Goal: Task Accomplishment & Management: Complete application form

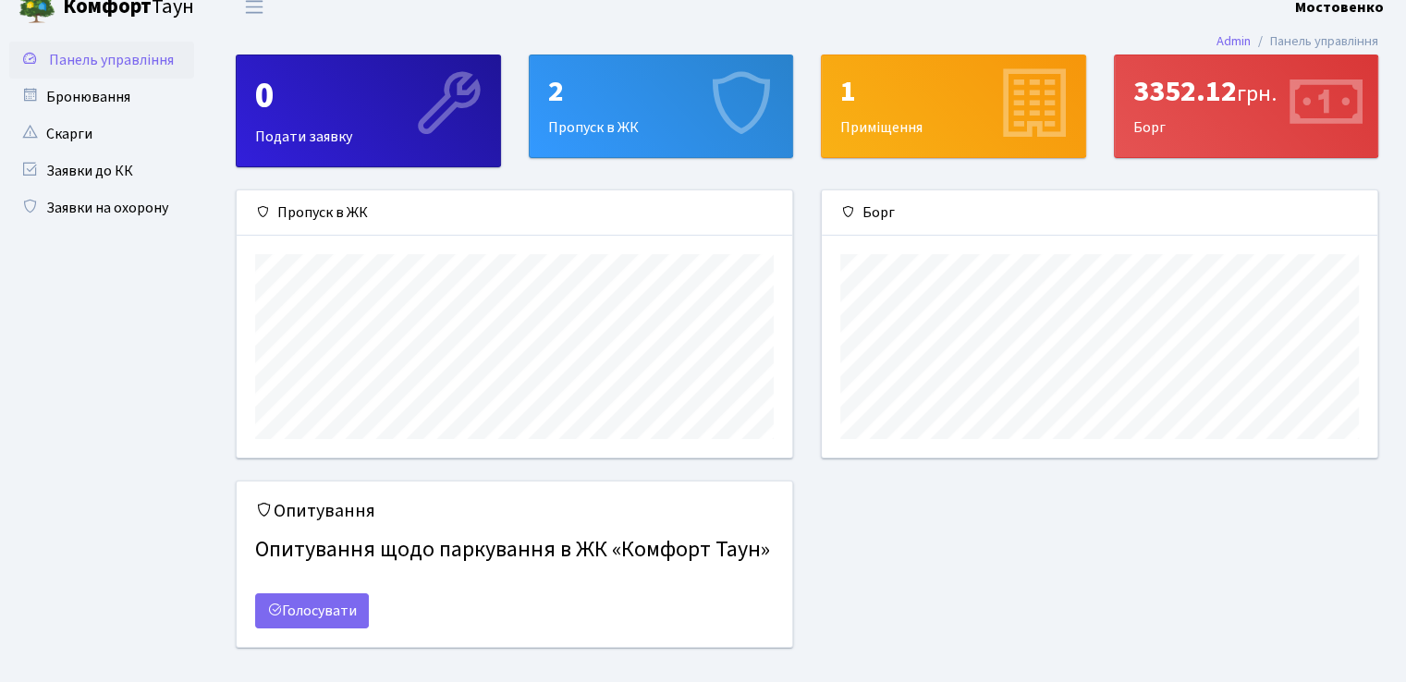
scroll to position [51, 0]
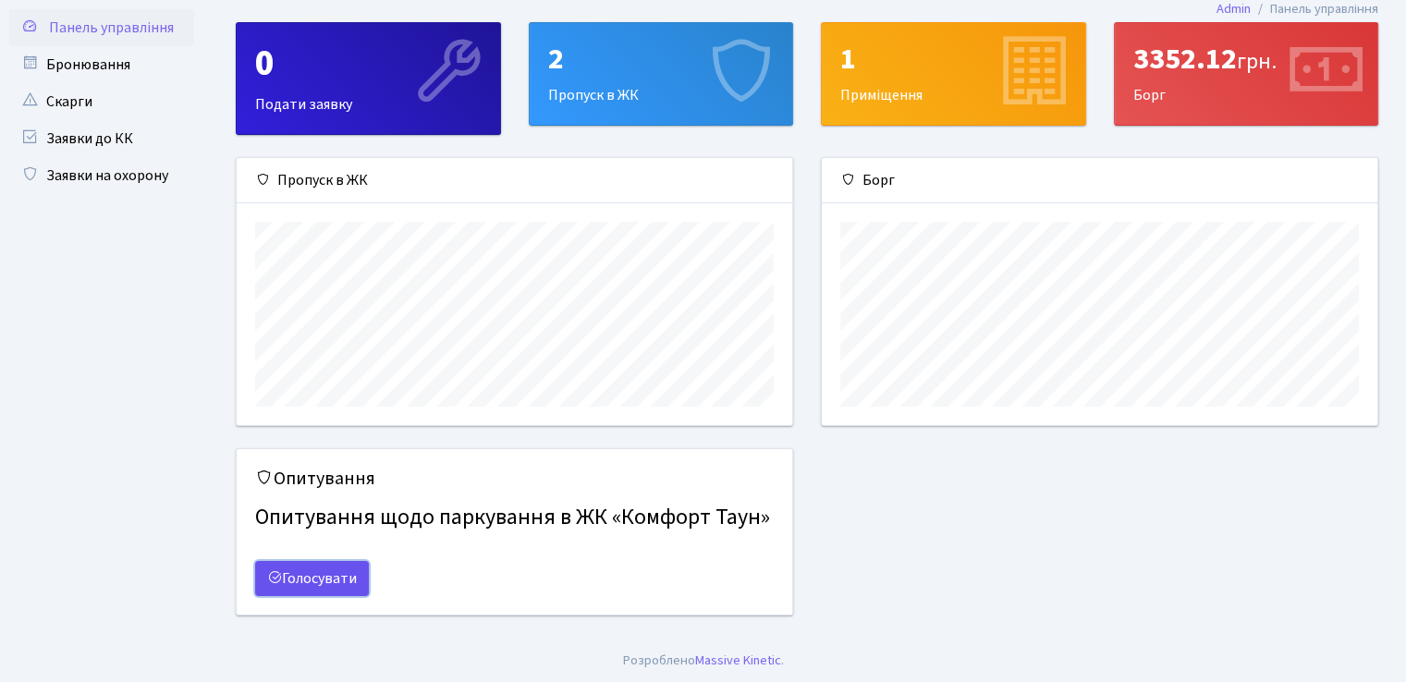
click at [331, 578] on link "Голосувати" at bounding box center [312, 578] width 114 height 35
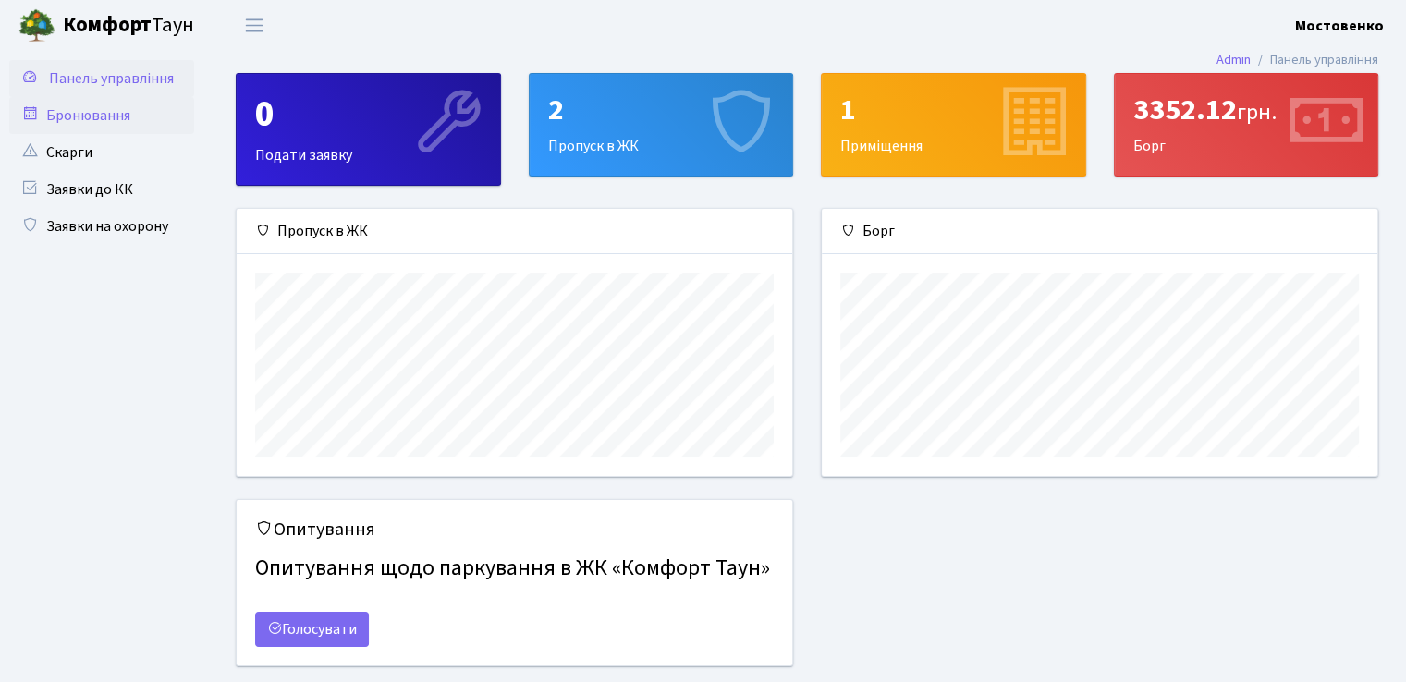
click at [92, 112] on link "Бронювання" at bounding box center [101, 115] width 185 height 37
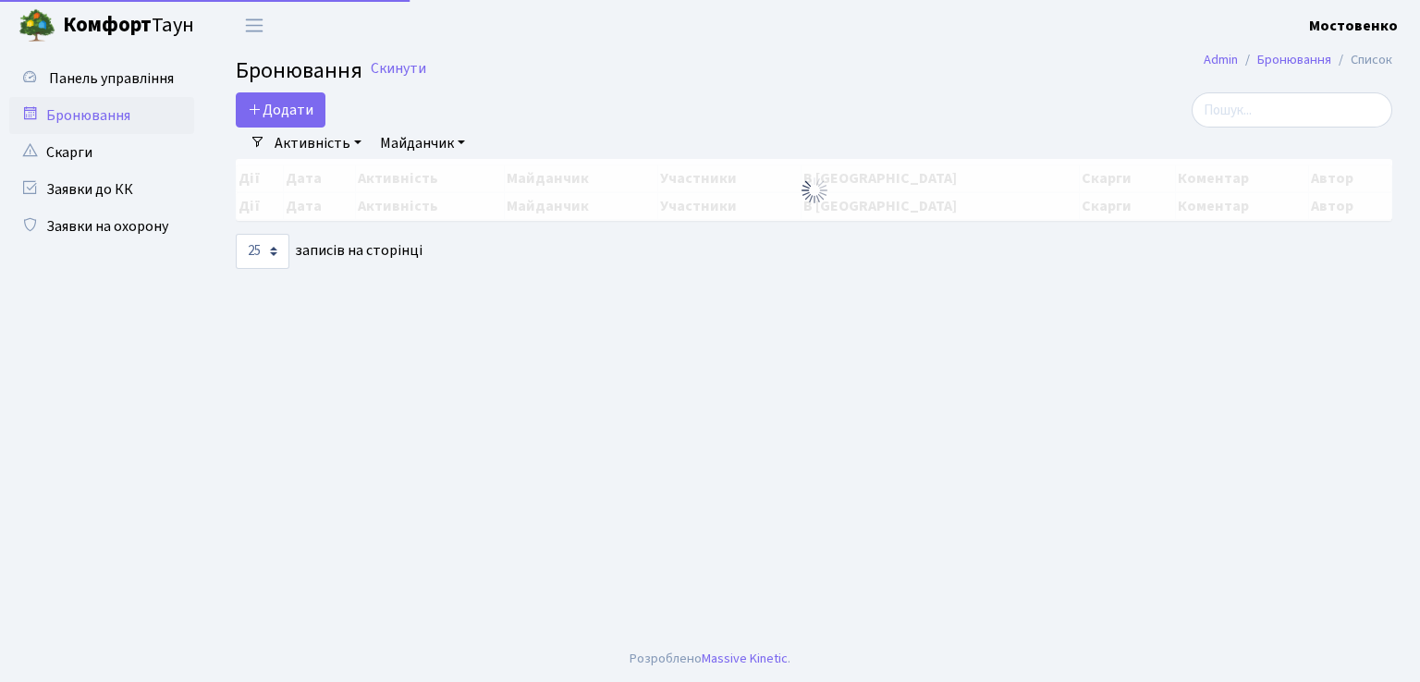
select select "25"
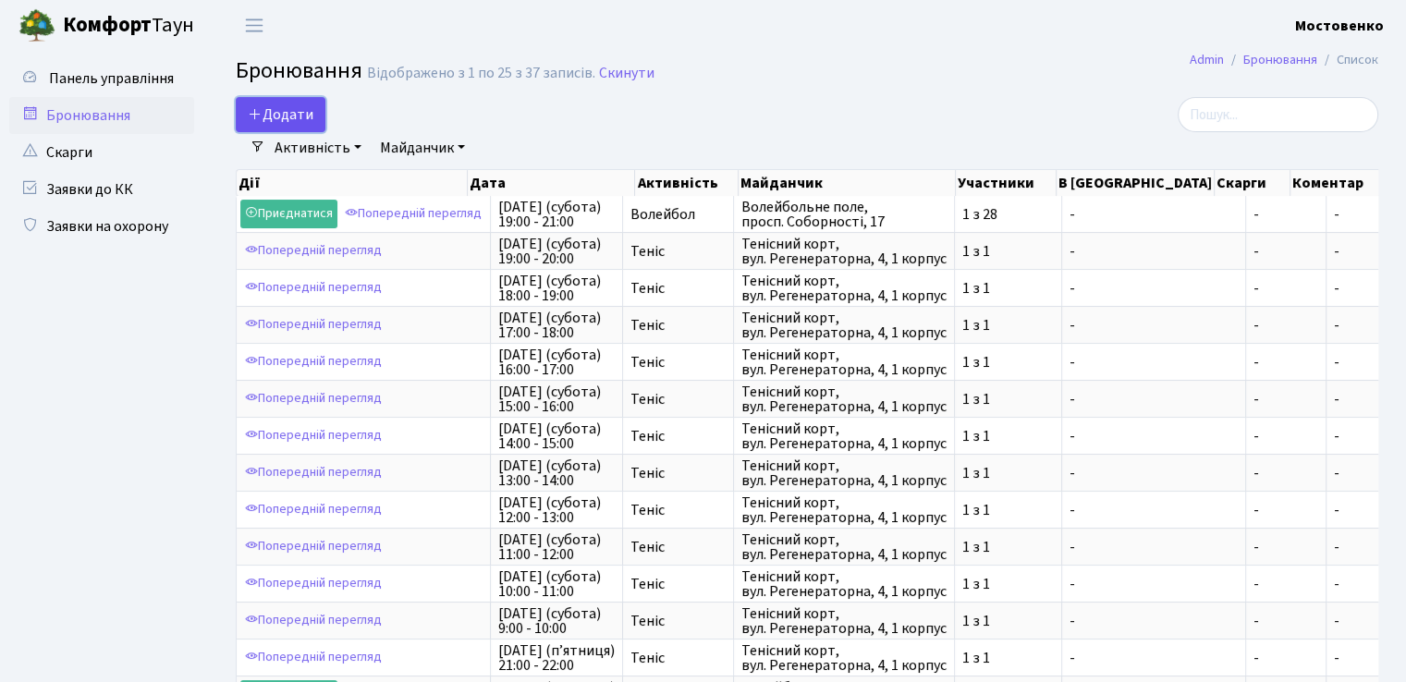
click at [312, 111] on button "Додати" at bounding box center [281, 114] width 90 height 35
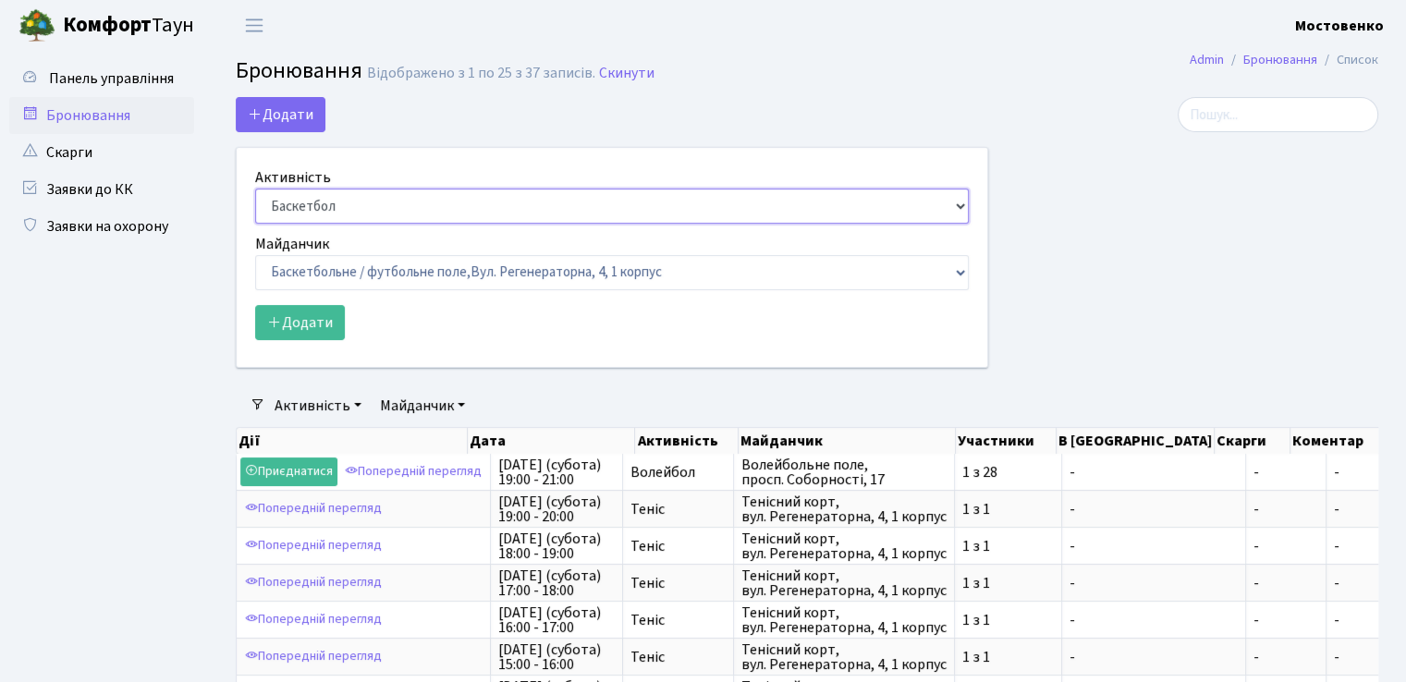
click at [375, 210] on select "Баскетбол Волейбол Йога Катання на роликах Настільний теніс Теніс Футбол Фітнес" at bounding box center [612, 206] width 714 height 35
select select "1"
click at [255, 189] on select "Баскетбол Волейбол Йога Катання на роликах Настільний теніс Теніс Футбол Фітнес" at bounding box center [612, 206] width 714 height 35
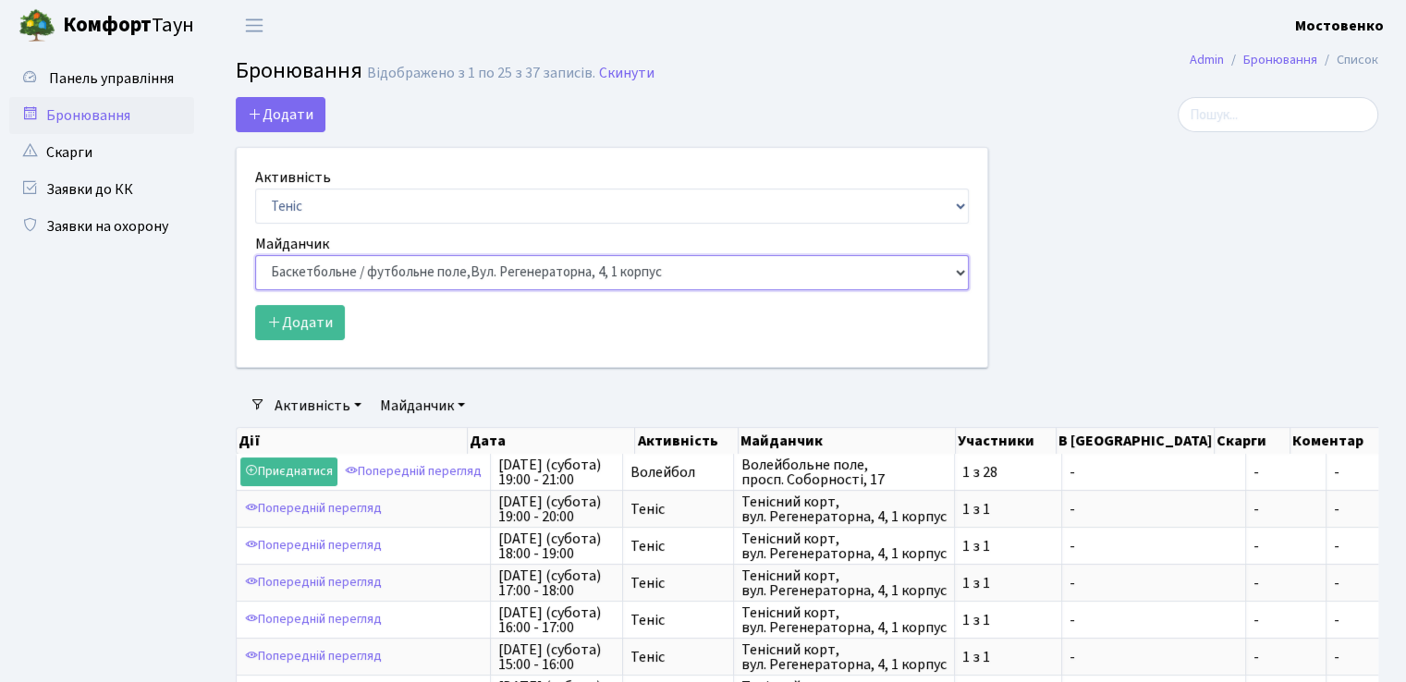
click at [388, 264] on select "Баскетбольне / футбольне поле, Вул. Регенераторна, 4, 1 корпус Баскетбольне пол…" at bounding box center [612, 272] width 714 height 35
select select "1"
click at [255, 255] on select "Баскетбольне / футбольне поле, Вул. Регенераторна, 4, 1 корпус Баскетбольне пол…" at bounding box center [612, 272] width 714 height 35
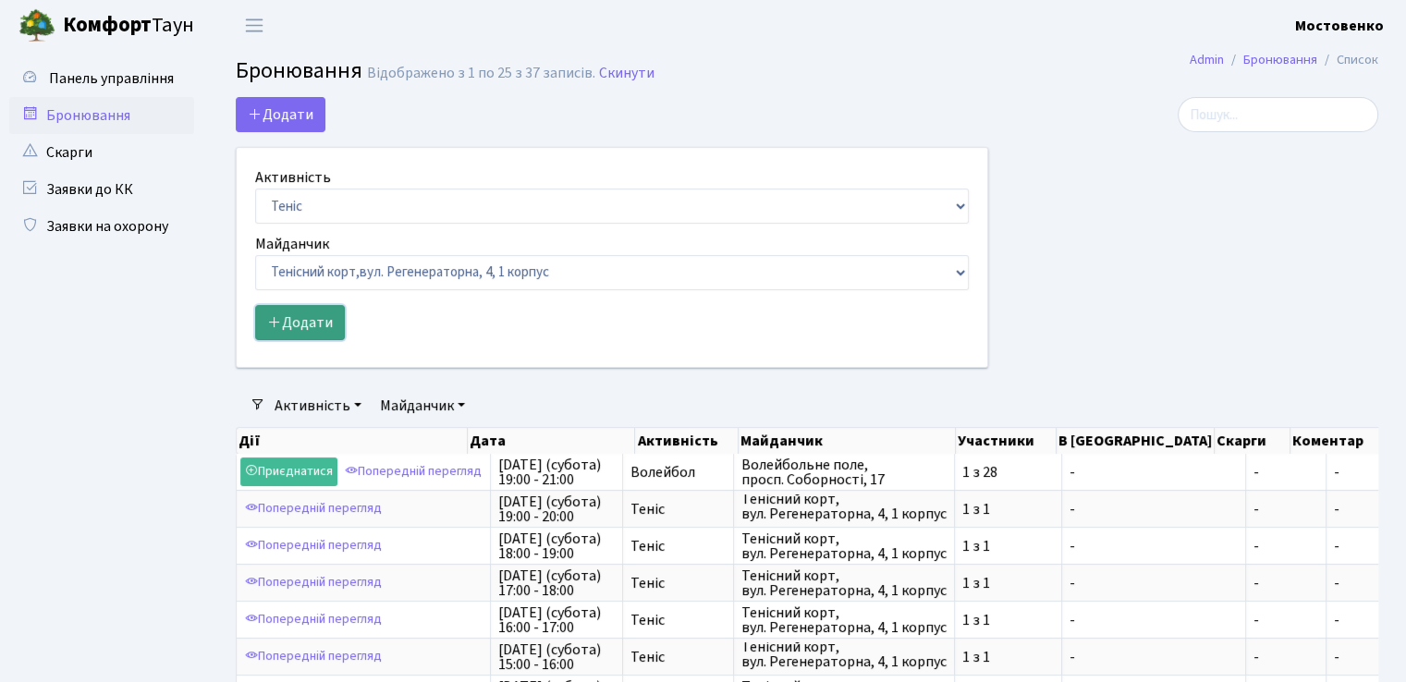
click at [311, 320] on button "Додати" at bounding box center [300, 322] width 90 height 35
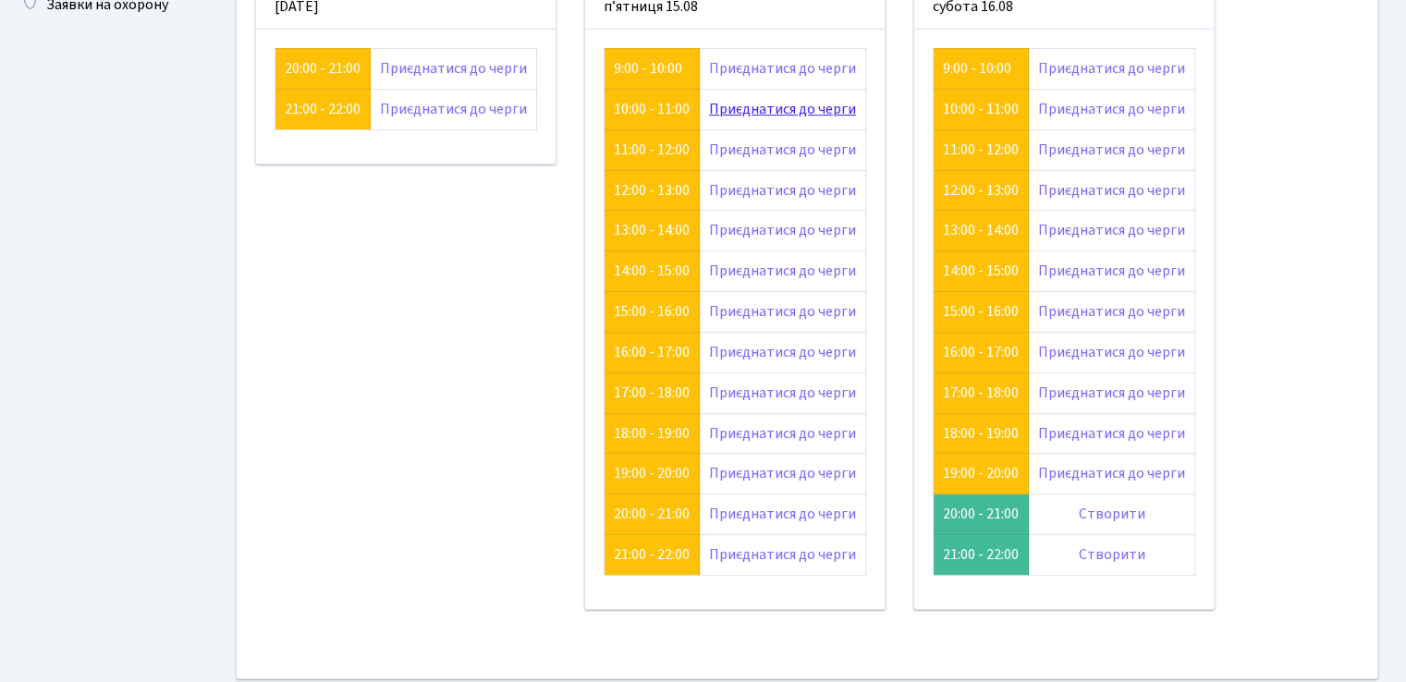
scroll to position [327, 0]
